Goal: Transaction & Acquisition: Purchase product/service

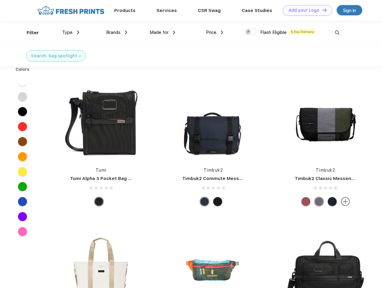
scroll to position [0, 0]
click at [305, 10] on link "Add your Logo Design Tool" at bounding box center [307, 10] width 49 height 10
click at [0, 0] on div "Design Tool" at bounding box center [0, 0] width 0 height 0
click at [322, 10] on link "Add your Logo Design Tool" at bounding box center [307, 10] width 49 height 10
click at [29, 33] on div "Filter" at bounding box center [33, 32] width 12 height 7
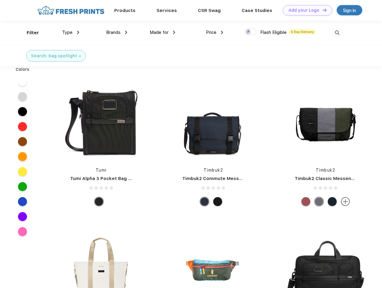
click at [71, 32] on span "Type" at bounding box center [67, 32] width 10 height 5
click at [117, 32] on span "Brands" at bounding box center [113, 32] width 14 height 5
click at [163, 32] on span "Made for" at bounding box center [159, 32] width 19 height 5
click at [215, 32] on span "Price" at bounding box center [211, 32] width 10 height 5
click at [251, 32] on div at bounding box center [251, 31] width 12 height 7
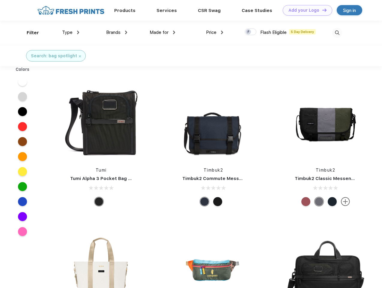
click at [249, 32] on input "checkbox" at bounding box center [247, 30] width 4 height 4
click at [337, 33] on img at bounding box center [337, 33] width 10 height 10
